Goal: Book appointment/travel/reservation

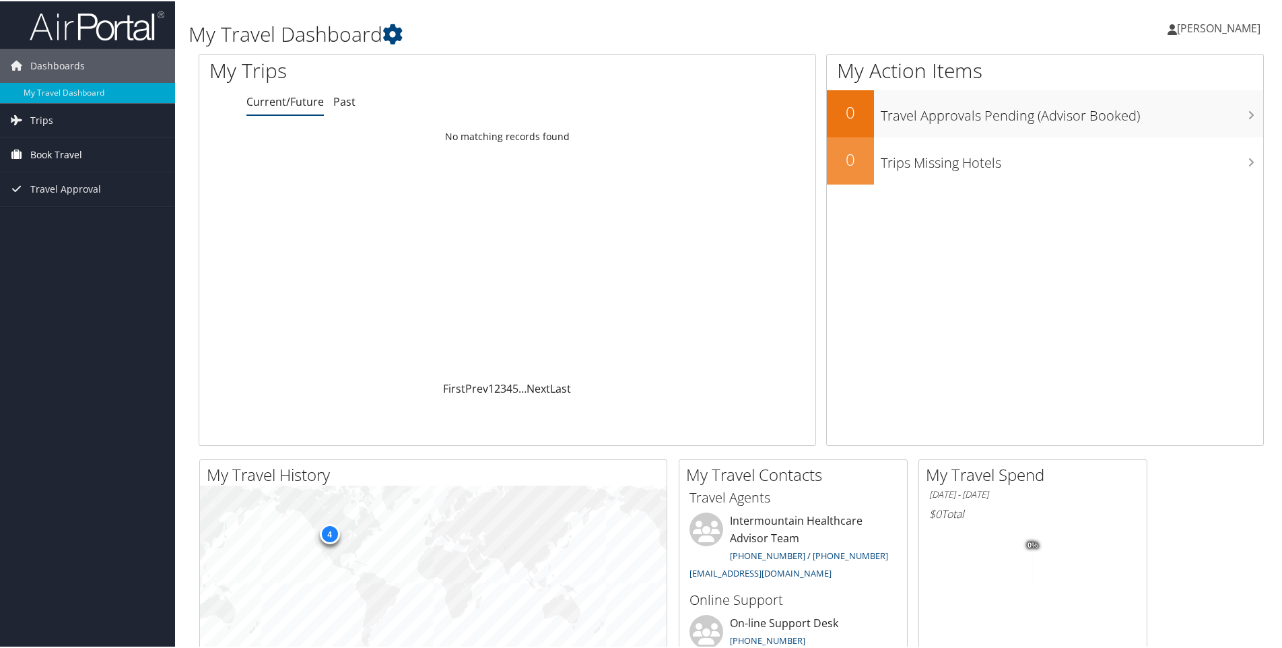
click at [65, 154] on span "Book Travel" at bounding box center [56, 154] width 52 height 34
click at [83, 218] on link "Book/Manage Online Trips" at bounding box center [87, 221] width 175 height 20
